Goal: Task Accomplishment & Management: Complete application form

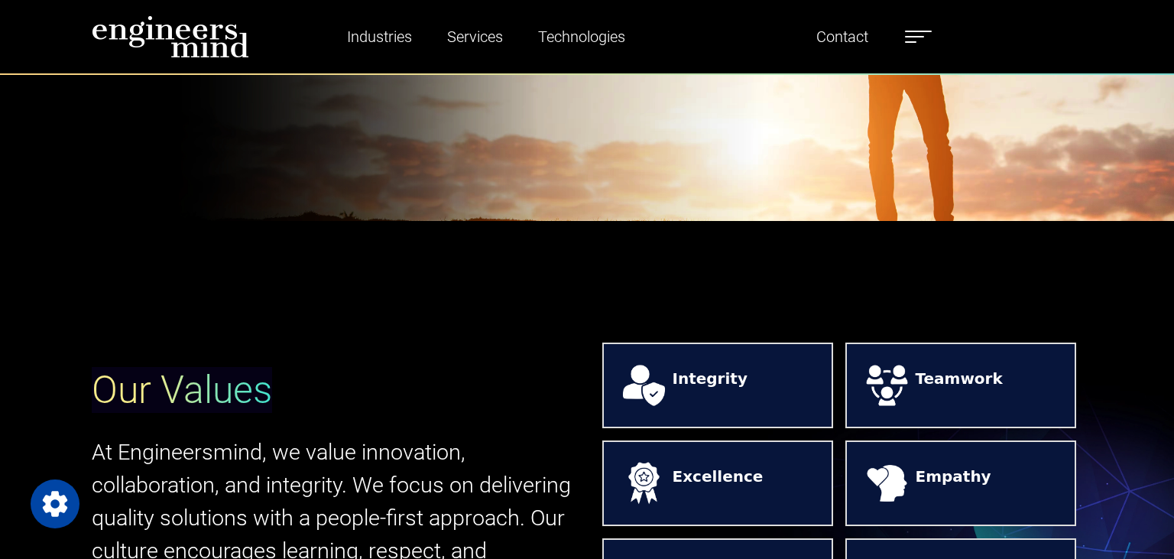
scroll to position [968, 0]
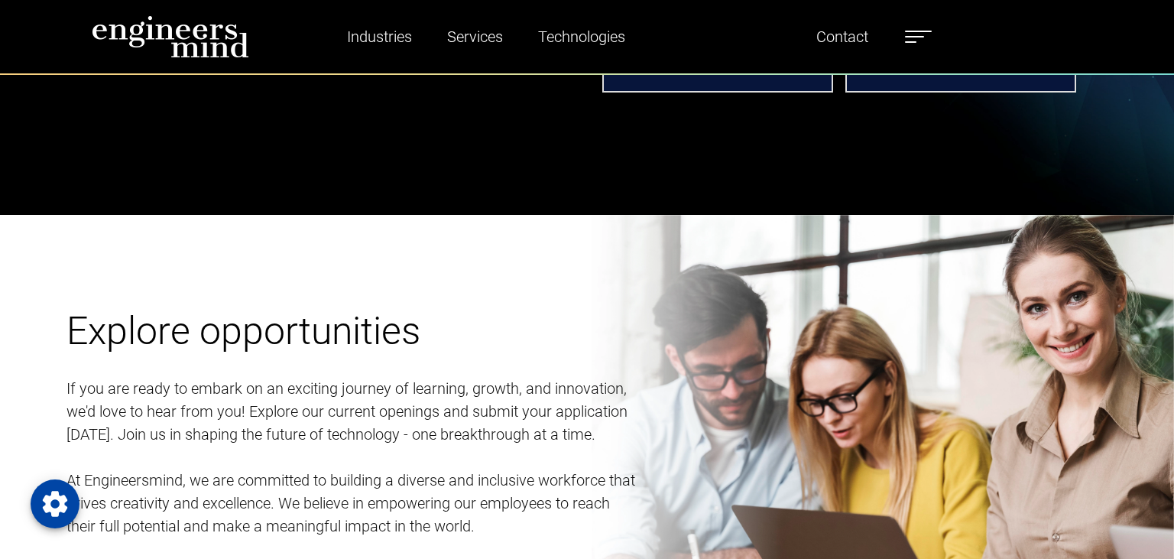
click at [919, 40] on label at bounding box center [918, 37] width 27 height 20
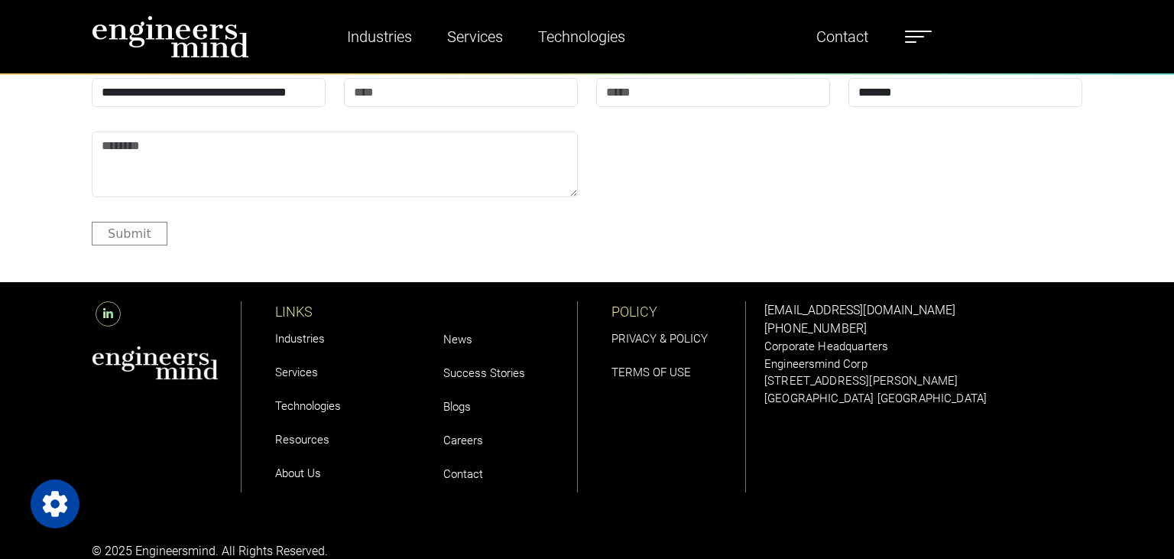
scroll to position [4483, 0]
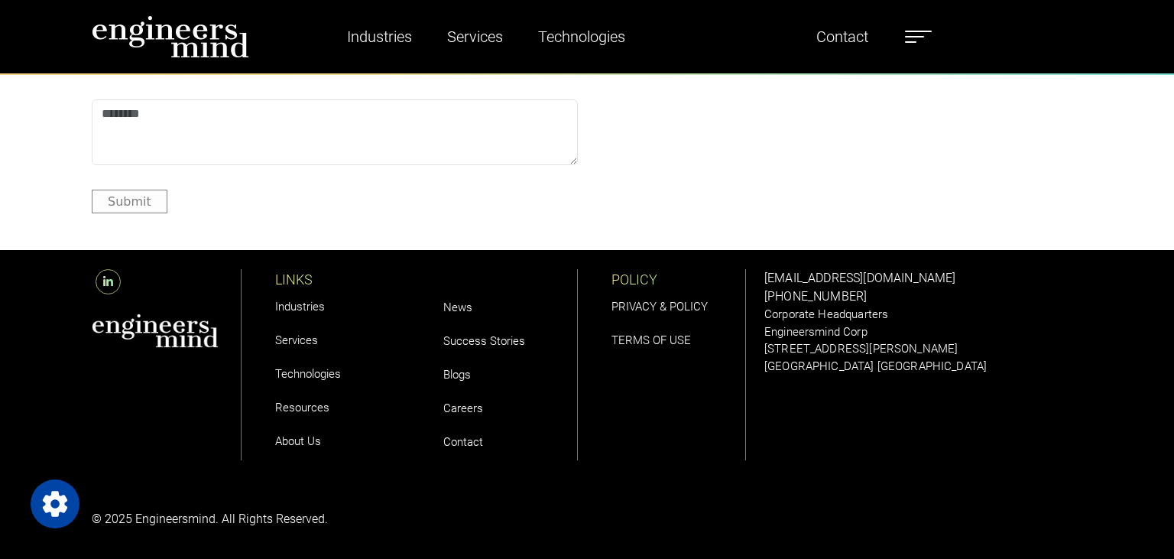
click at [474, 407] on link "Careers" at bounding box center [463, 408] width 40 height 14
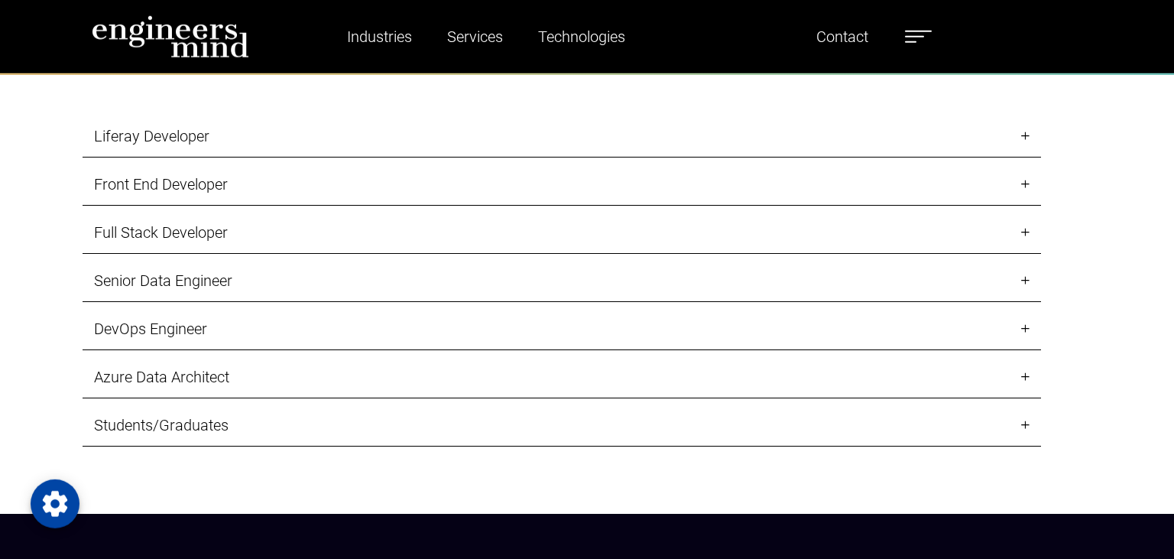
scroll to position [1614, 0]
click at [1025, 283] on link "Senior Data Engineer" at bounding box center [562, 281] width 958 height 42
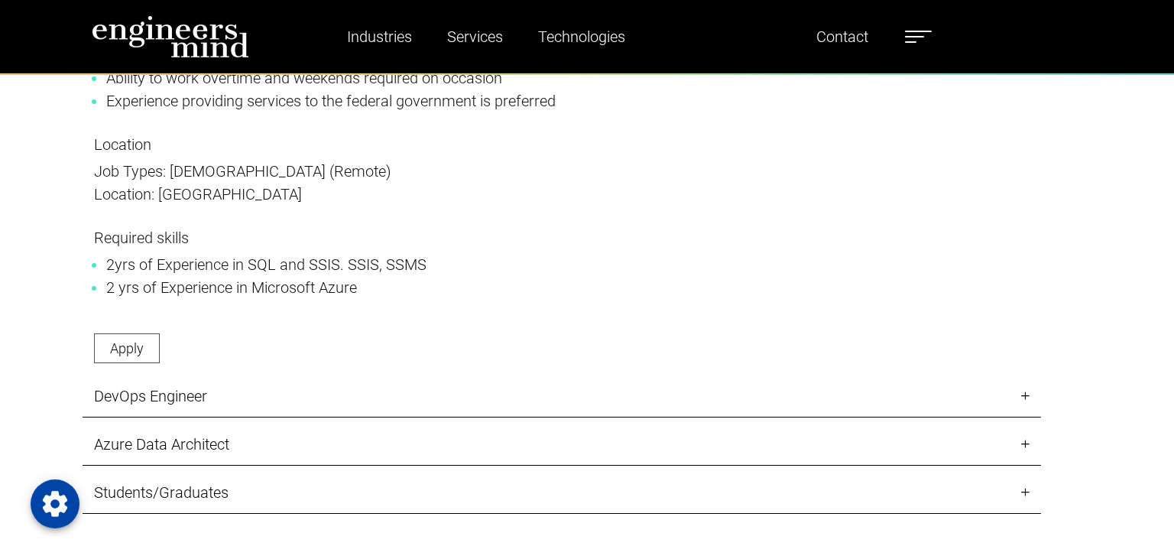
scroll to position [2501, 0]
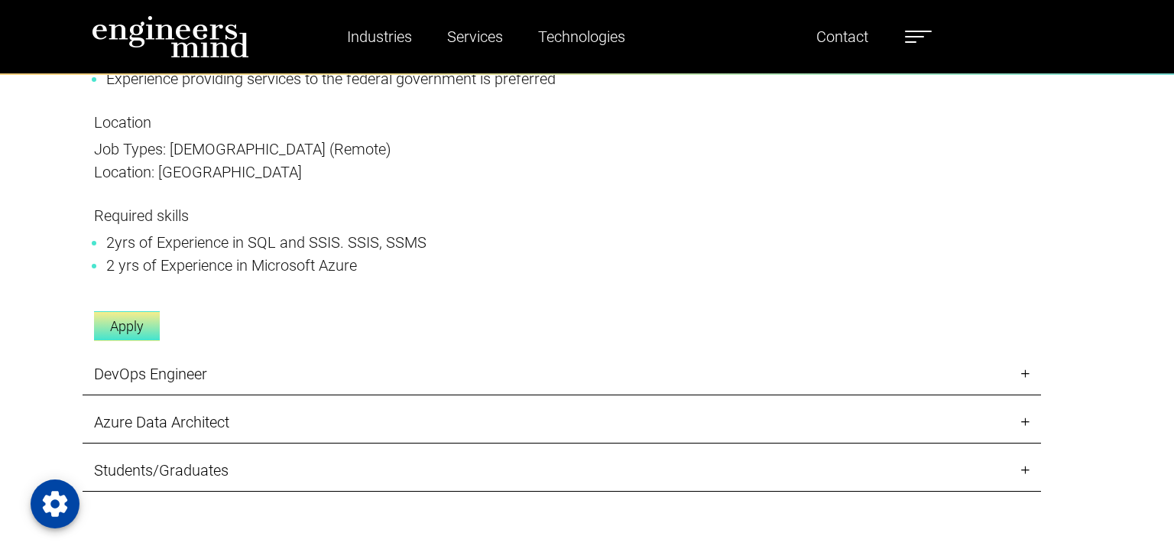
click at [138, 337] on link "Apply" at bounding box center [127, 326] width 66 height 30
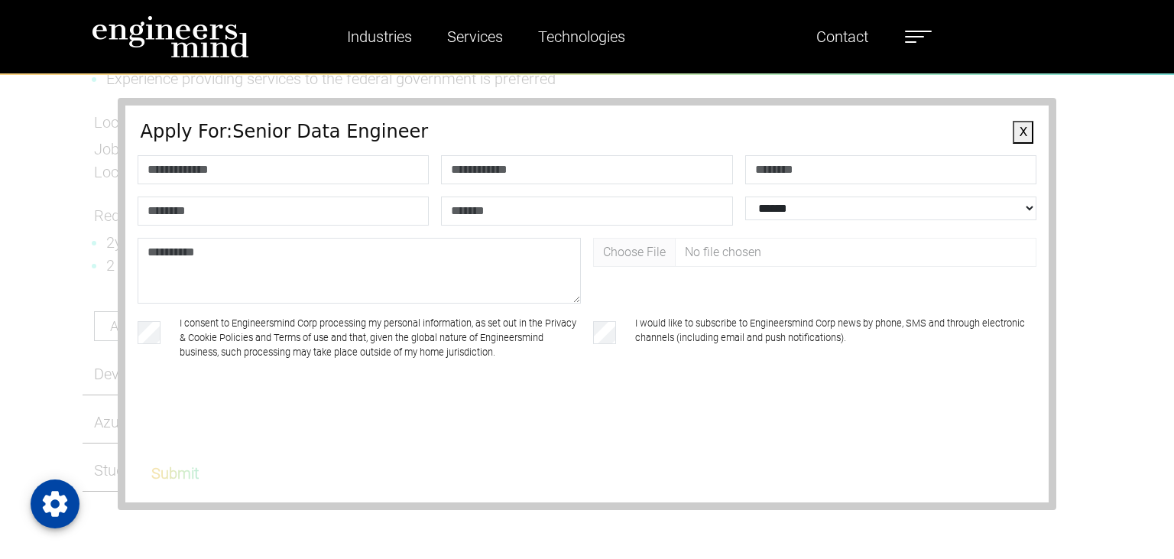
click at [1025, 127] on button "X" at bounding box center [1022, 132] width 21 height 23
